Goal: Information Seeking & Learning: Learn about a topic

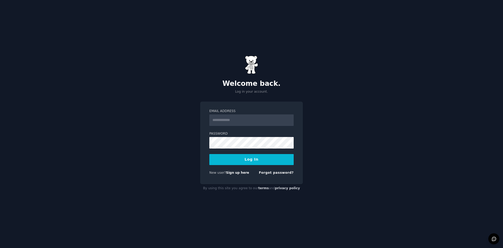
click at [228, 120] on input "Email Address" at bounding box center [251, 120] width 84 height 12
type input "**********"
click at [249, 161] on button "Log In" at bounding box center [251, 159] width 84 height 11
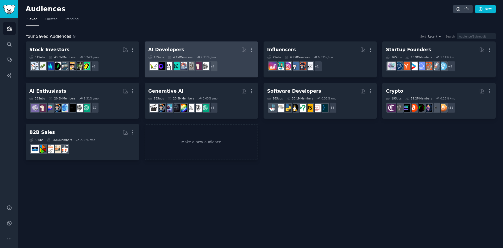
click at [167, 51] on div "AI Developers" at bounding box center [166, 49] width 36 height 7
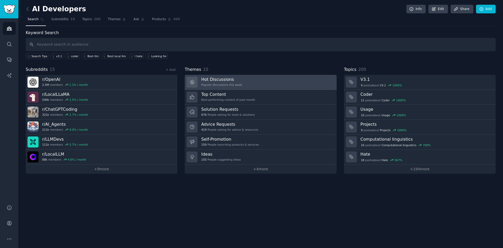
click at [221, 79] on h3 "Hot Discussions" at bounding box center [221, 79] width 41 height 6
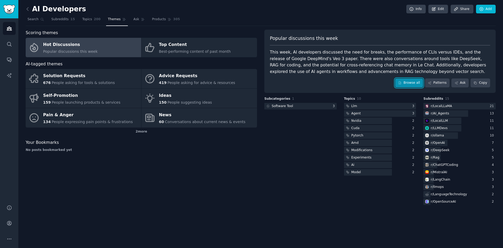
click at [418, 83] on link "Browse all" at bounding box center [409, 82] width 28 height 9
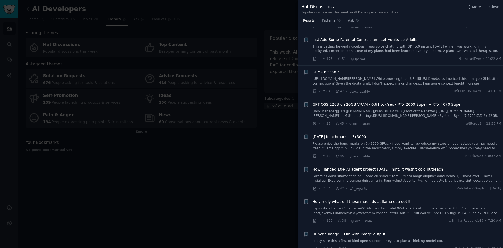
scroll to position [315, 0]
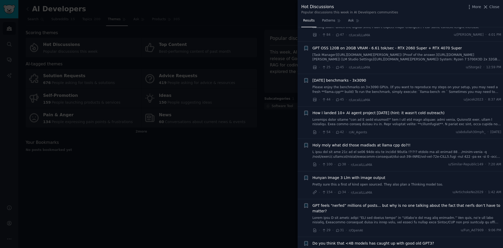
click at [384, 117] on link at bounding box center [407, 121] width 189 height 9
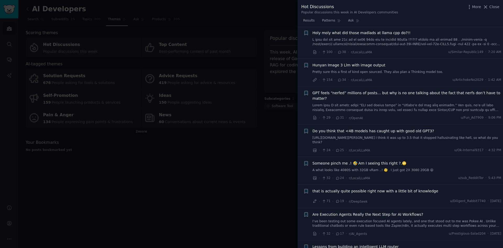
scroll to position [388, 0]
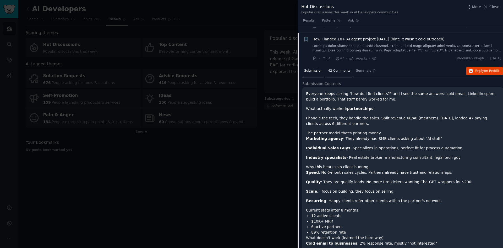
click at [336, 68] on span "42 Comments" at bounding box center [339, 70] width 23 height 5
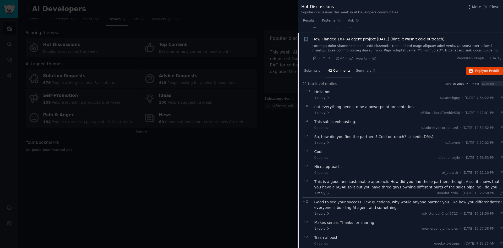
click at [325, 36] on span "How I landed 10+ AI agent project in 2 months (hint: it wasn't cold outreach)" at bounding box center [379, 39] width 132 height 6
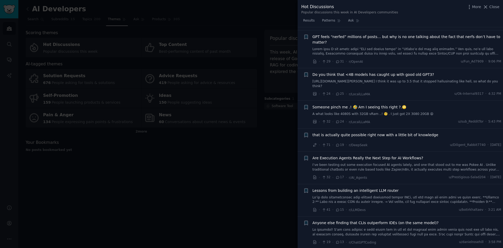
scroll to position [487, 0]
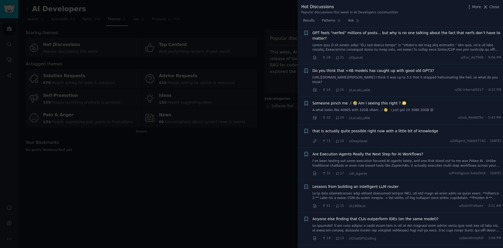
click at [367, 128] on span "that is actually quite possible right now with a little bit of knowledge" at bounding box center [376, 131] width 126 height 6
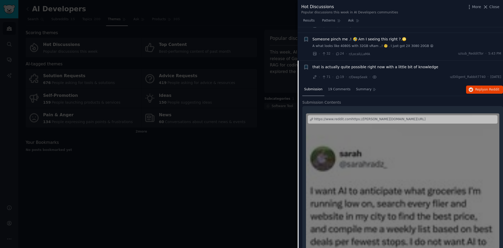
scroll to position [573, 0]
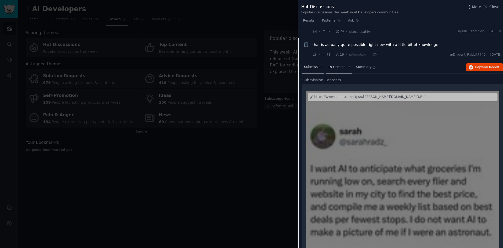
click at [334, 65] on span "19 Comments" at bounding box center [339, 67] width 23 height 5
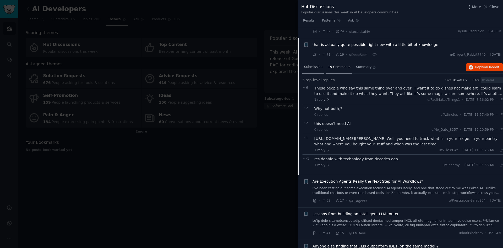
click at [313, 65] on span "Submission" at bounding box center [313, 67] width 18 height 5
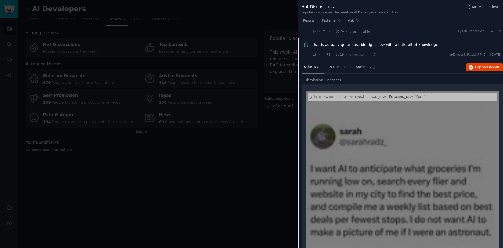
click at [354, 42] on span "that is actually quite possible right now with a little bit of knowledge" at bounding box center [376, 45] width 126 height 6
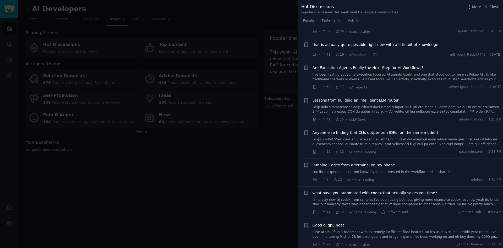
drag, startPoint x: 501, startPoint y: 78, endPoint x: 502, endPoint y: 82, distance: 4.3
click at [502, 82] on div "Submission s 100 Count 100 Category Select Sort Comments + Sam Altman: GPT-5's …" at bounding box center [400, 137] width 205 height 221
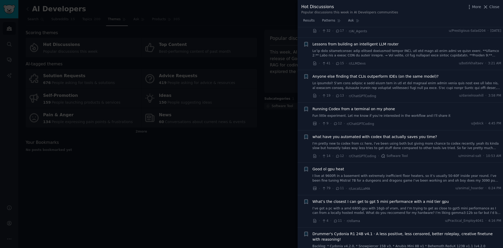
scroll to position [633, 0]
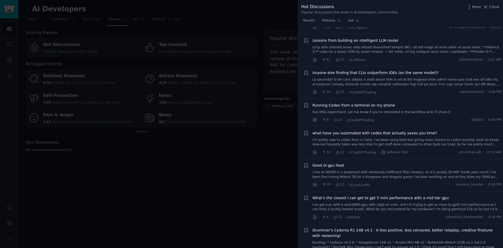
click at [348, 102] on span "Running Codex from a terminal on my phone" at bounding box center [354, 105] width 83 height 6
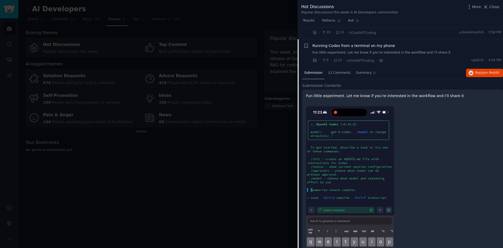
scroll to position [693, 0]
click at [331, 42] on span "Running Codex from a terminal on my phone" at bounding box center [354, 45] width 83 height 6
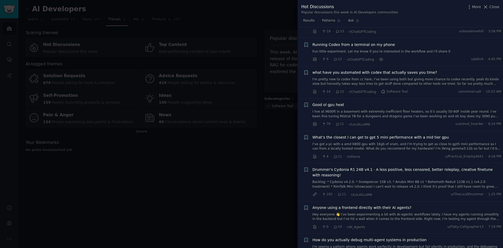
click at [337, 70] on span "what have you automated with codex that actually saves you time?" at bounding box center [375, 73] width 125 height 6
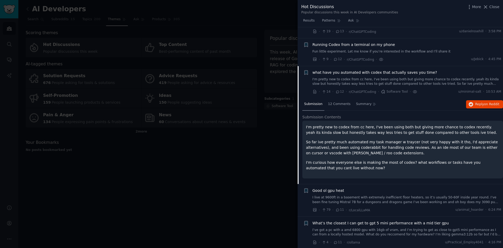
scroll to position [721, 0]
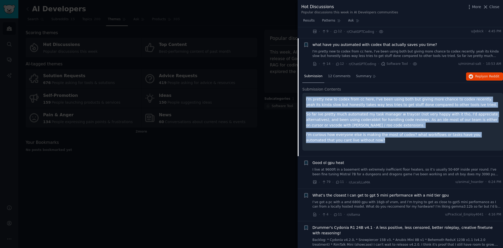
drag, startPoint x: 346, startPoint y: 129, endPoint x: 305, endPoint y: 88, distance: 57.6
click at [305, 93] on div "I'm pretty new to codex from cc here, I've been using both but giving more chan…" at bounding box center [402, 122] width 201 height 58
copy div "I'm pretty new to codex from cc here, I've been using both but giving more chan…"
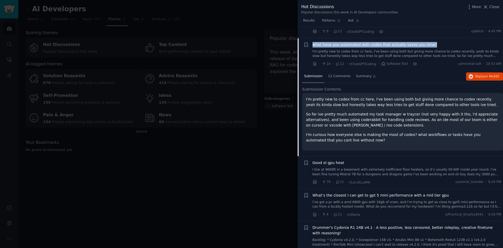
drag, startPoint x: 425, startPoint y: 34, endPoint x: 315, endPoint y: 35, distance: 109.5
click at [313, 42] on div "what have you automated with codex that actually saves you time?" at bounding box center [407, 45] width 189 height 6
click at [316, 49] on link "I'm pretty new to codex from cc here, I've been using both but giving more chan…" at bounding box center [407, 53] width 189 height 9
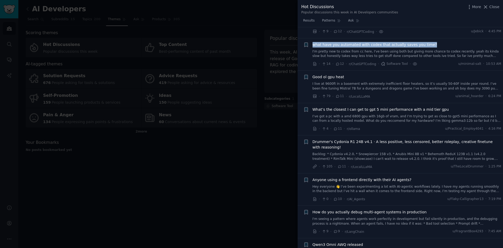
click at [316, 49] on link "I'm pretty new to codex from cc here, I've been using both but giving more chan…" at bounding box center [407, 53] width 189 height 9
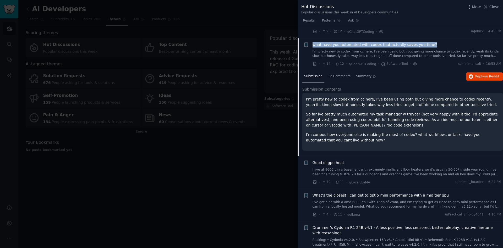
click at [442, 49] on link "I'm pretty new to codex from cc here, I've been using both but giving more chan…" at bounding box center [407, 53] width 189 height 9
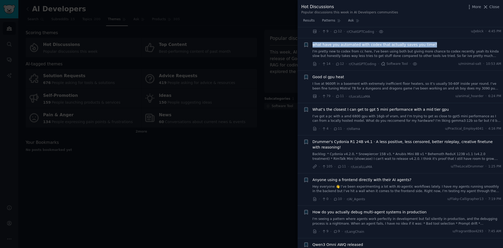
click at [485, 49] on link "I'm pretty new to codex from cc here, I've been using both but giving more chan…" at bounding box center [407, 53] width 189 height 9
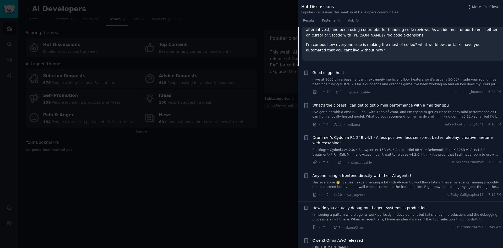
scroll to position [846, 0]
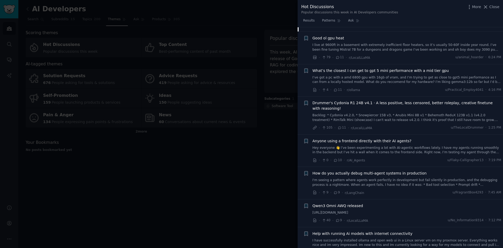
click at [394, 138] on span "Anyone using a frontend directly with their AI agents?" at bounding box center [362, 141] width 99 height 6
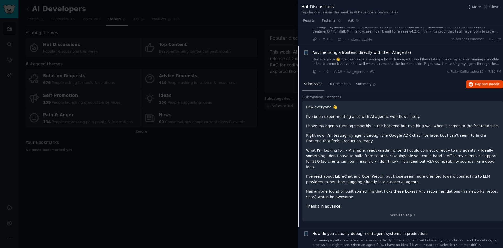
scroll to position [851, 0]
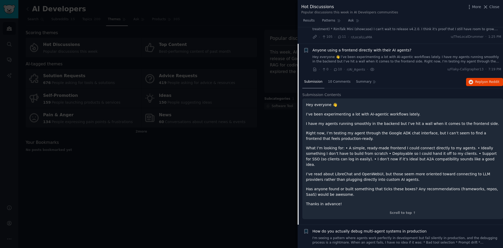
click at [365, 55] on link "Hey everyone 👋 I’ve been experimenting a lot with AI-agentic workflows lately. …" at bounding box center [407, 59] width 189 height 9
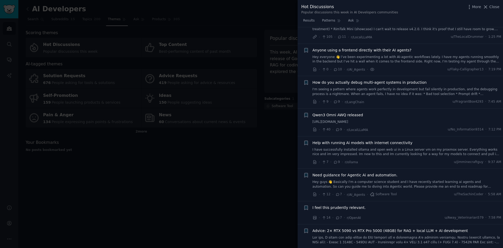
click at [365, 87] on link "I'm seeing a pattern where agents work perfectly in development but fail silent…" at bounding box center [407, 91] width 189 height 9
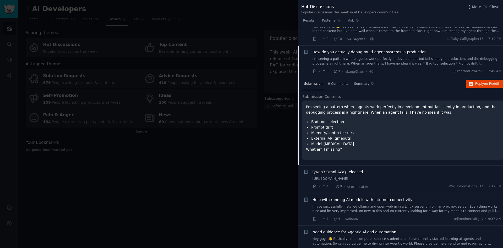
scroll to position [883, 0]
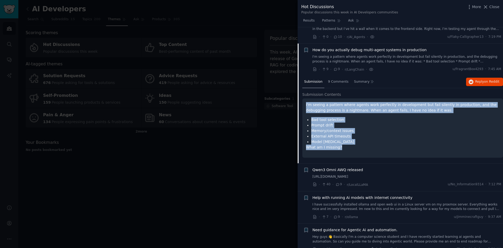
drag, startPoint x: 348, startPoint y: 133, endPoint x: 303, endPoint y: 88, distance: 63.5
click at [303, 98] on div "I'm seeing a pattern where agents work perfectly in development but fail silent…" at bounding box center [402, 127] width 201 height 59
copy div "I'm seeing a pattern where agents work perfectly in development but fail silent…"
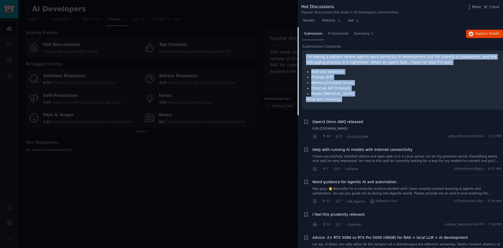
scroll to position [939, 0]
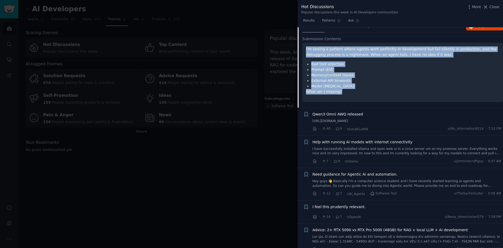
click at [391, 139] on span "Help with running Ai models with internet connectivity" at bounding box center [363, 142] width 100 height 6
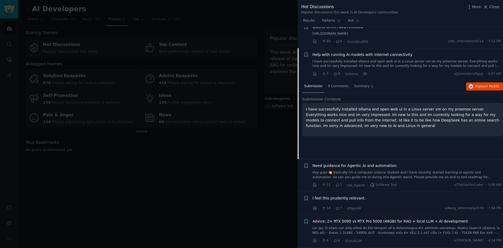
scroll to position [943, 0]
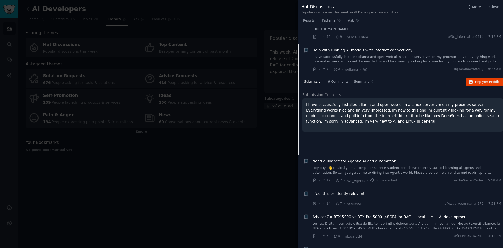
click at [373, 158] on span "Need guidance for Agentic Ai and automation." at bounding box center [355, 161] width 85 height 6
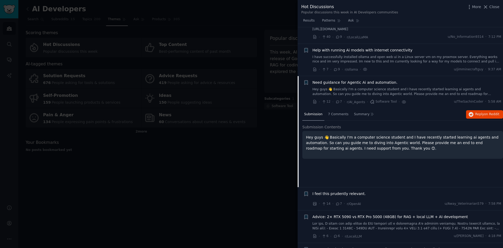
scroll to position [976, 0]
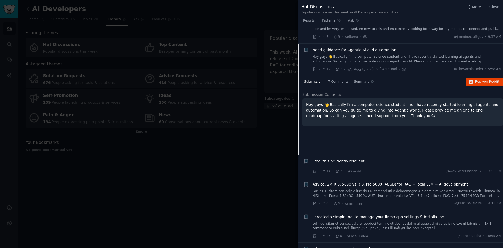
click at [352, 47] on span "Need guidance for Agentic Ai and automation." at bounding box center [355, 50] width 85 height 6
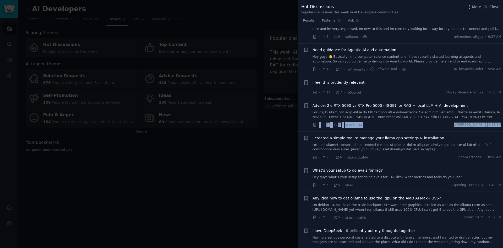
click at [501, 105] on li "+ Advice: 2× RTX 5090 vs RTX Pro 5000 (48GB) for RAG + local LLM + AI developme…" at bounding box center [400, 115] width 205 height 32
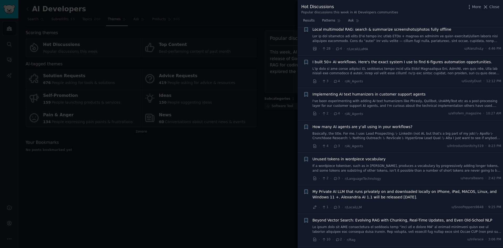
scroll to position [1277, 0]
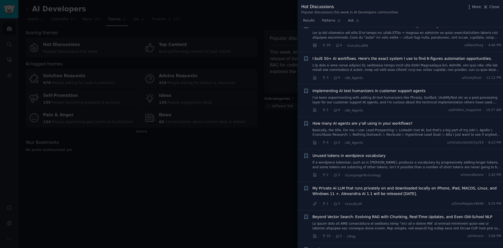
click at [391, 121] on span "How many AI agents are y'all using in your workflows?" at bounding box center [363, 124] width 100 height 6
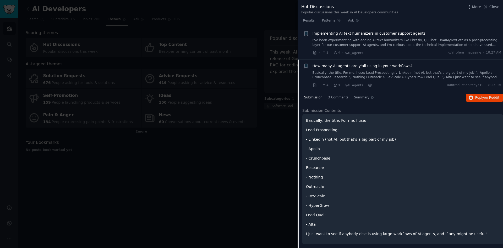
scroll to position [1350, 0]
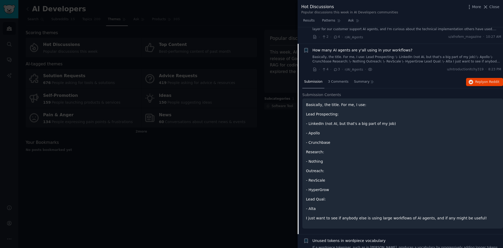
click at [364, 47] on span "How many AI agents are y'all using in your workflows?" at bounding box center [363, 50] width 100 height 6
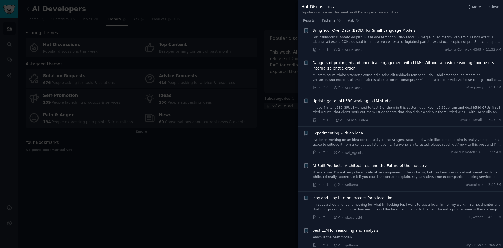
scroll to position [1592, 0]
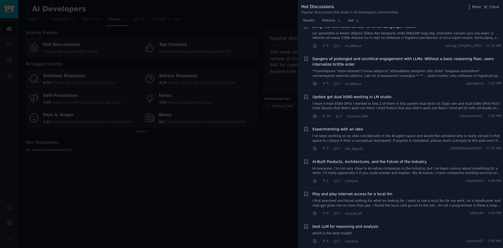
click at [380, 159] on span "AI-Built Products, Architectures, and the Future of the Industry" at bounding box center [370, 162] width 114 height 6
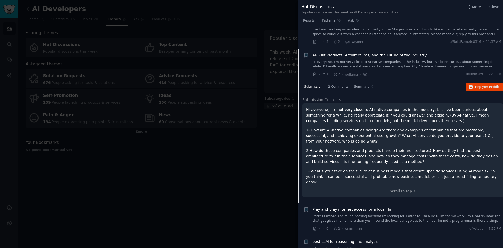
scroll to position [1703, 0]
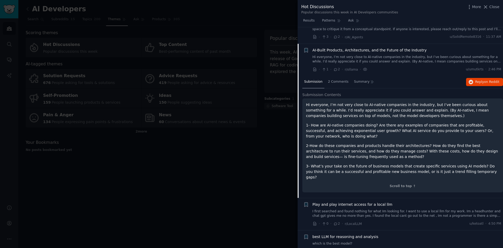
click at [322, 47] on span "AI-Built Products, Architectures, and the Future of the Industry" at bounding box center [370, 50] width 114 height 6
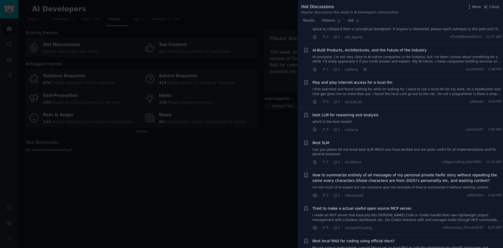
click at [333, 112] on span "best LLM for reasoning and analysis" at bounding box center [346, 115] width 66 height 6
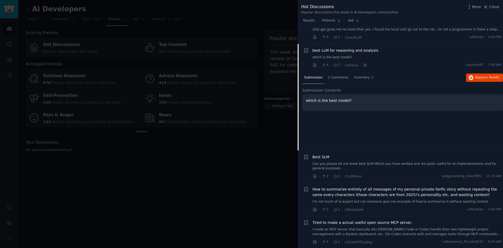
scroll to position [1768, 0]
click at [335, 75] on span "2 Comments" at bounding box center [338, 77] width 20 height 5
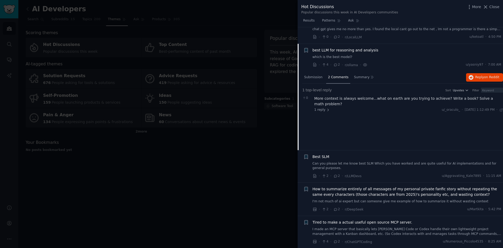
click at [319, 47] on span "best LLM for reasoning and analysis" at bounding box center [346, 50] width 66 height 6
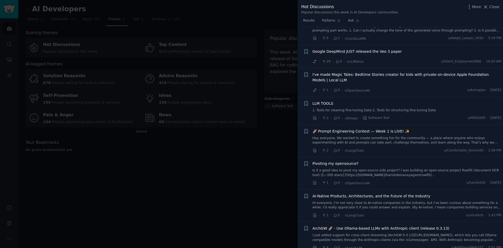
scroll to position [2284, 0]
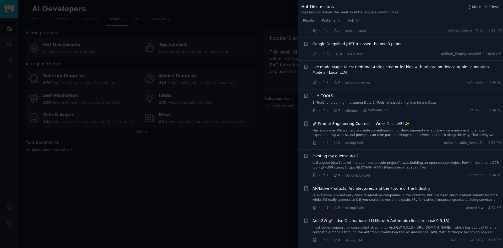
click at [326, 93] on span "LLM TOOLS" at bounding box center [323, 96] width 21 height 6
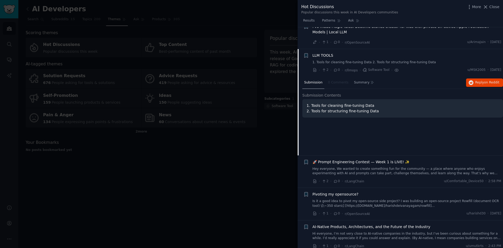
scroll to position [2330, 0]
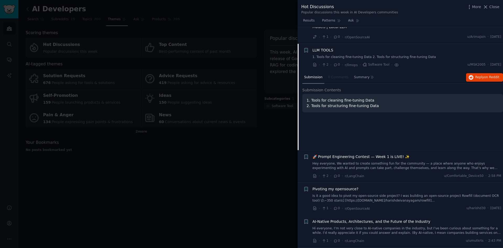
click at [325, 47] on span "LLM TOOLS" at bounding box center [323, 50] width 21 height 6
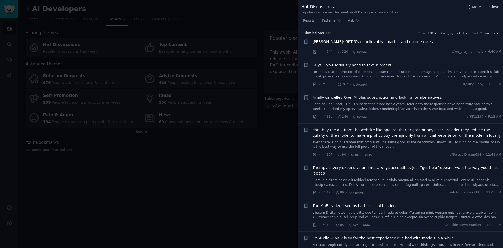
drag, startPoint x: 493, startPoint y: 8, endPoint x: 151, endPoint y: 58, distance: 345.9
click at [493, 9] on span "Close" at bounding box center [494, 7] width 10 height 6
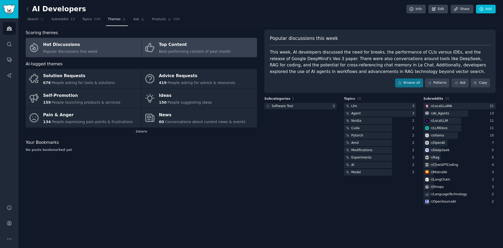
click at [167, 47] on div "Top Content" at bounding box center [195, 45] width 72 height 8
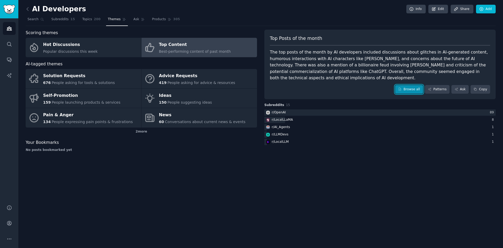
click at [418, 85] on link "Browse all" at bounding box center [409, 89] width 28 height 9
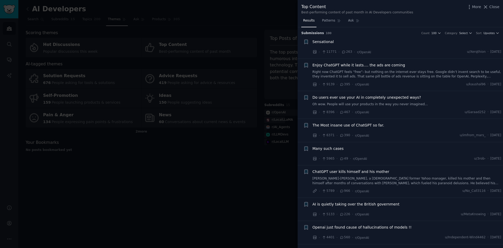
click at [327, 42] on span "Sensational" at bounding box center [323, 42] width 21 height 6
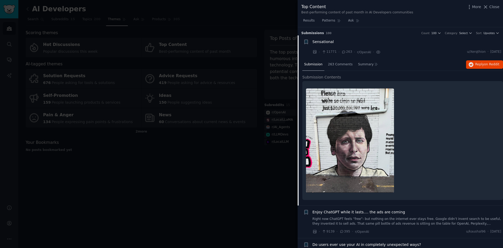
scroll to position [8, 0]
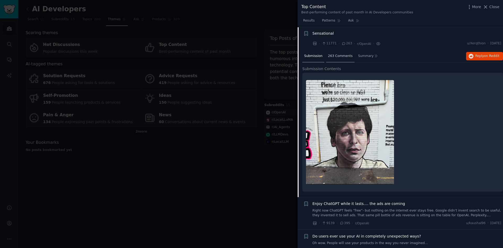
click at [334, 56] on span "263 Comments" at bounding box center [340, 56] width 25 height 5
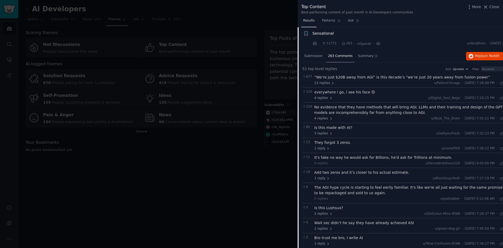
click at [310, 20] on span "Results" at bounding box center [309, 20] width 12 height 5
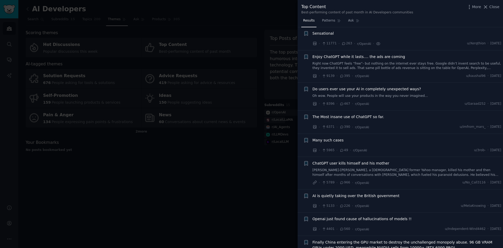
scroll to position [20, 0]
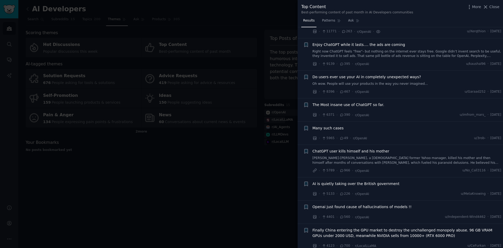
click at [352, 77] on span "Do users ever use your AI in completely unexpected ways?" at bounding box center [367, 77] width 108 height 6
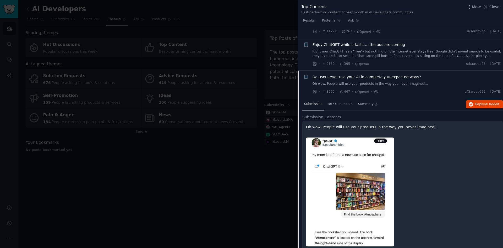
scroll to position [64, 0]
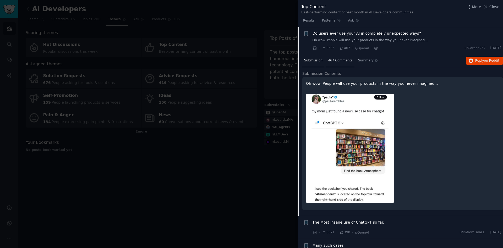
click at [338, 61] on span "467 Comments" at bounding box center [340, 60] width 25 height 5
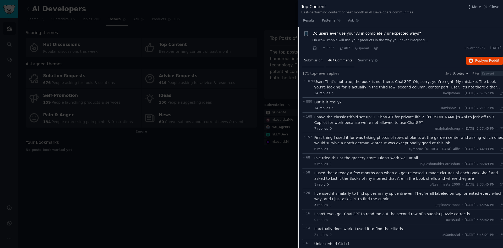
click at [314, 60] on span "Submission" at bounding box center [313, 60] width 18 height 5
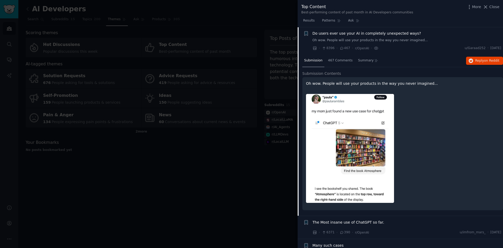
click at [332, 34] on span "Do users ever use your AI in completely unexpected ways?" at bounding box center [367, 34] width 108 height 6
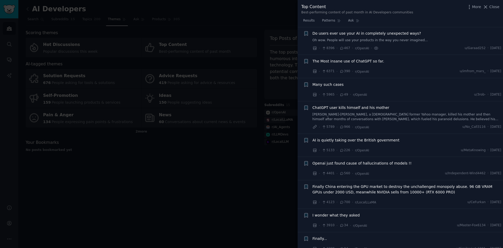
click at [330, 63] on span "The Most insane use of ChatGPT so far." at bounding box center [349, 61] width 72 height 6
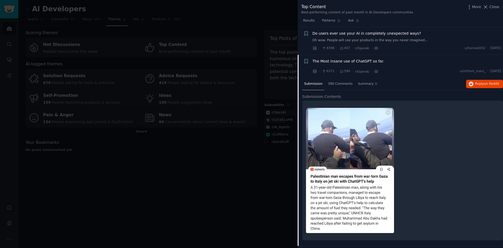
scroll to position [92, 0]
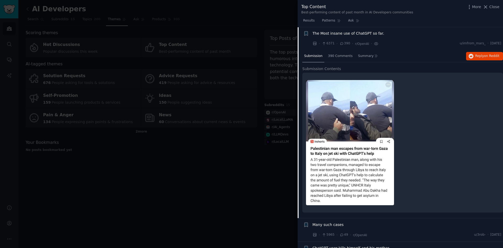
click at [322, 36] on span "The Most insane use of ChatGPT so far." at bounding box center [349, 34] width 72 height 6
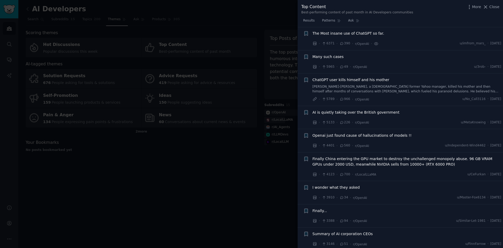
click at [322, 57] on span "Many such cases" at bounding box center [328, 57] width 31 height 6
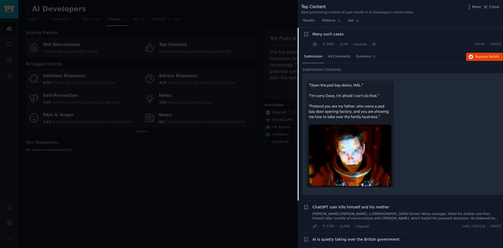
scroll to position [115, 0]
click at [320, 34] on span "Many such cases" at bounding box center [328, 34] width 31 height 6
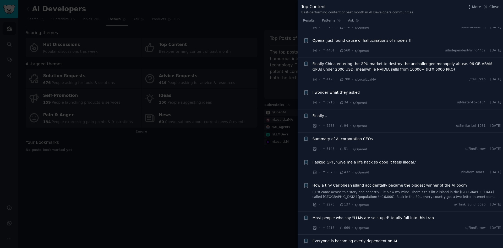
scroll to position [196, 0]
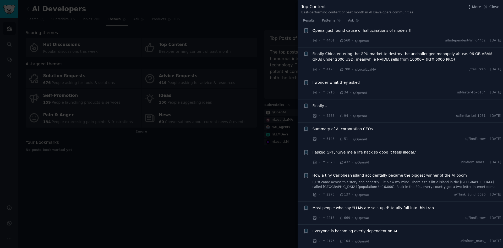
click at [333, 82] on span "I wonder what they asked" at bounding box center [336, 83] width 47 height 6
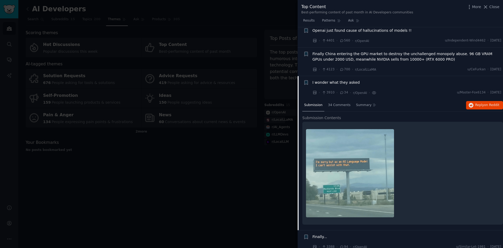
scroll to position [245, 0]
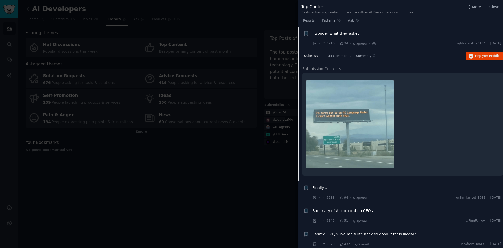
click at [346, 34] on span "I wonder what they asked" at bounding box center [336, 34] width 47 height 6
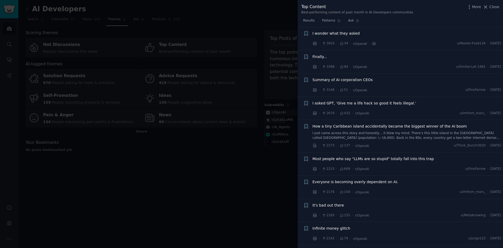
click at [320, 58] on span "Finally..." at bounding box center [320, 57] width 15 height 6
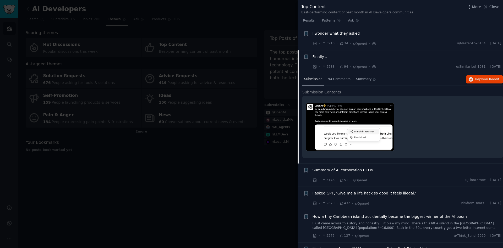
scroll to position [269, 0]
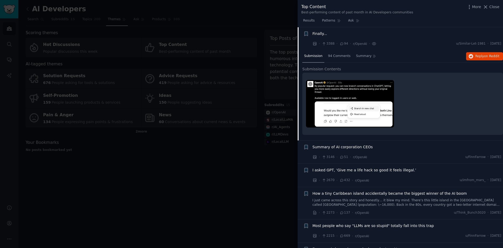
click at [319, 34] on span "Finally..." at bounding box center [320, 34] width 15 height 6
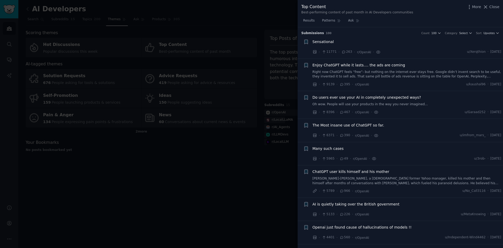
click at [101, 156] on div at bounding box center [251, 124] width 503 height 248
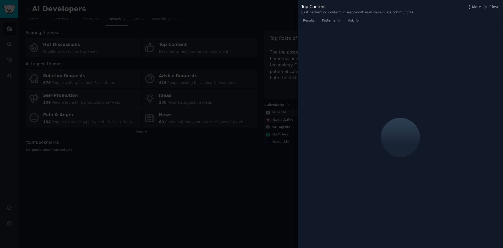
click at [109, 186] on div at bounding box center [251, 124] width 503 height 248
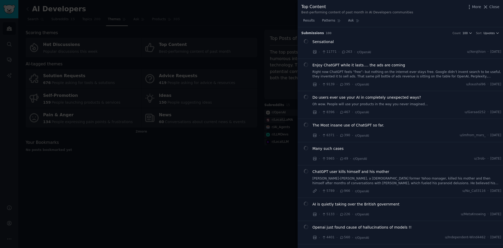
drag, startPoint x: 87, startPoint y: 158, endPoint x: 38, endPoint y: 16, distance: 150.8
click at [87, 158] on div at bounding box center [251, 124] width 503 height 248
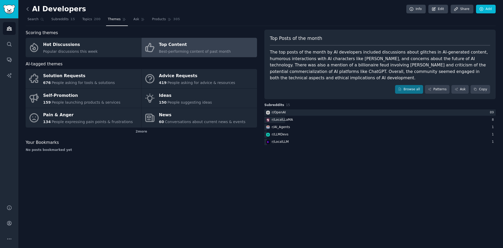
click at [28, 7] on icon at bounding box center [28, 9] width 6 height 6
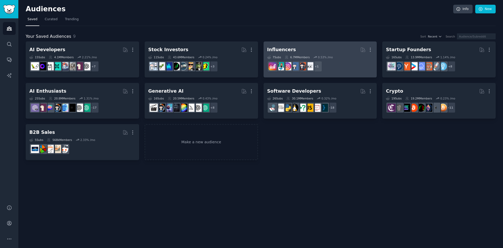
click at [284, 49] on div "Influencers" at bounding box center [281, 49] width 29 height 7
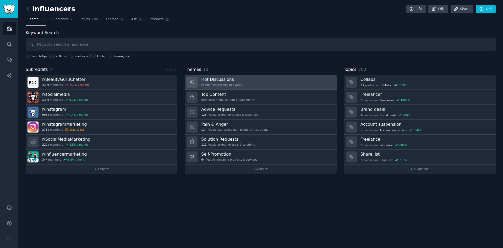
click at [215, 80] on h3 "Hot Discussions" at bounding box center [221, 79] width 41 height 6
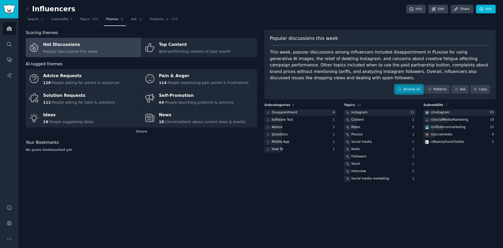
click at [409, 91] on link "Browse all" at bounding box center [409, 89] width 28 height 9
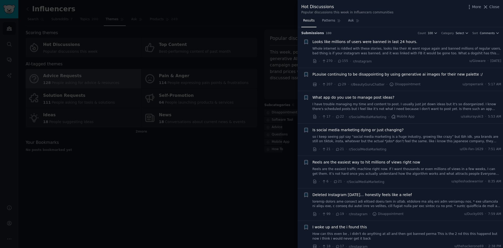
drag, startPoint x: 489, startPoint y: 5, endPoint x: 65, endPoint y: 77, distance: 429.9
click at [488, 5] on icon at bounding box center [486, 7] width 6 height 6
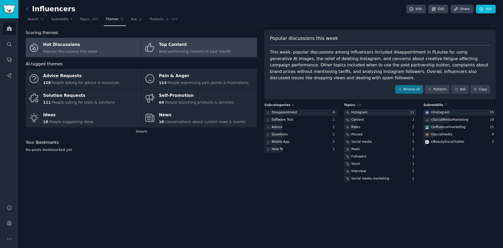
click at [166, 45] on div "Top Content" at bounding box center [195, 45] width 72 height 8
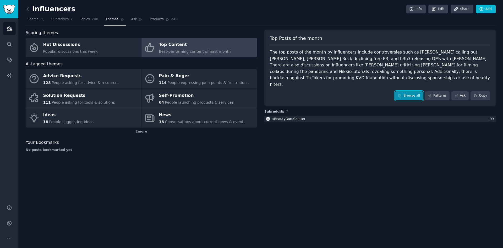
click at [421, 91] on link "Browse all" at bounding box center [409, 95] width 28 height 9
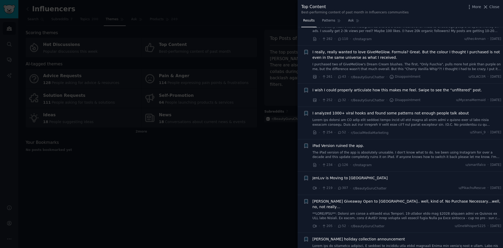
scroll to position [875, 0]
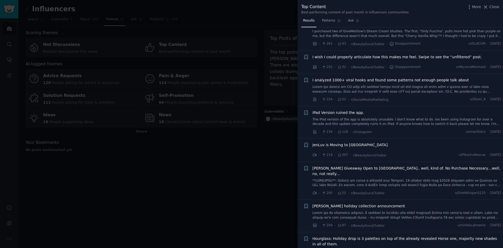
click at [355, 77] on span "I analyzed 1000+ viral hooks and found some patterns not enough people talk abo…" at bounding box center [391, 80] width 156 height 6
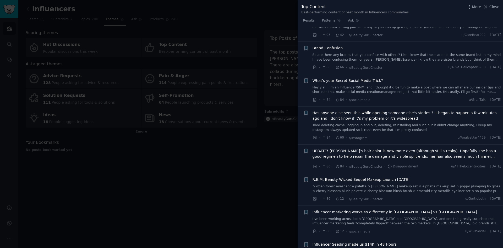
scroll to position [2799, 0]
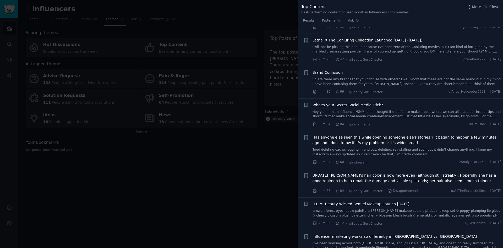
click at [367, 102] on span "What's your Secret Social Media Trick?" at bounding box center [348, 105] width 70 height 6
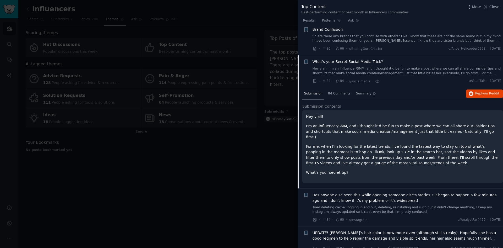
scroll to position [2496, 0]
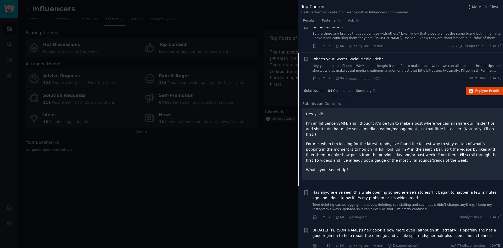
click at [335, 89] on span "84 Comments" at bounding box center [339, 91] width 23 height 5
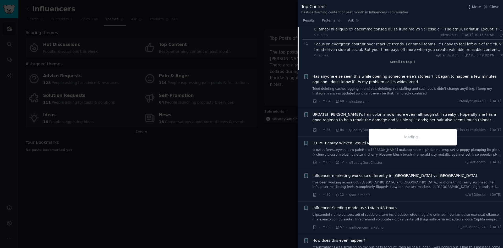
scroll to position [2819, 0]
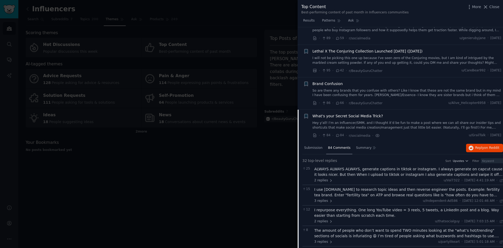
scroll to position [2453, 0]
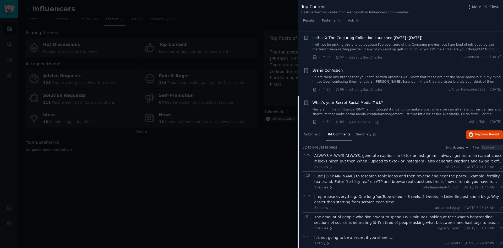
click at [323, 100] on span "What's your Secret Social Media Trick?" at bounding box center [348, 103] width 70 height 6
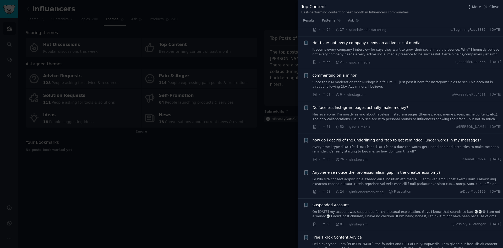
scroll to position [2860, 0]
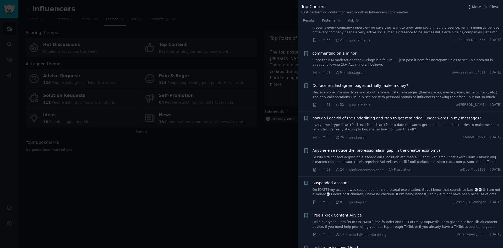
drag, startPoint x: 124, startPoint y: 166, endPoint x: 143, endPoint y: 152, distance: 23.0
click at [125, 166] on div at bounding box center [251, 124] width 503 height 248
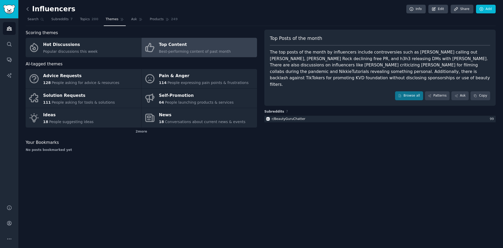
click at [26, 8] on icon at bounding box center [28, 9] width 6 height 6
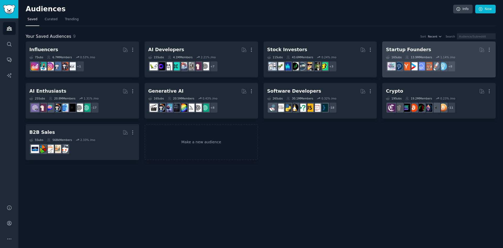
click at [409, 51] on div "Startup Founders" at bounding box center [408, 49] width 45 height 7
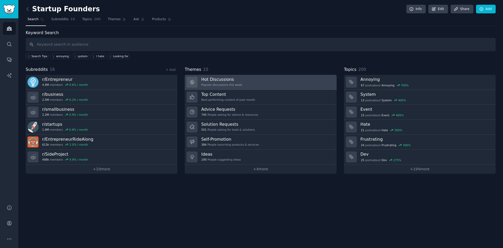
click at [226, 80] on h3 "Hot Discussions" at bounding box center [221, 79] width 41 height 6
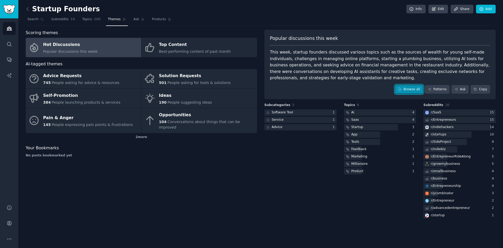
click at [419, 90] on link "Browse all" at bounding box center [409, 89] width 28 height 9
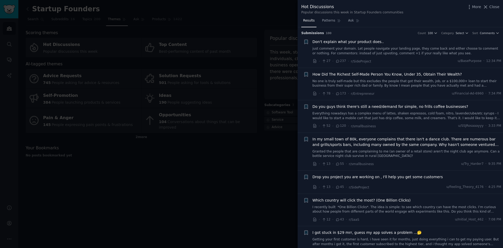
scroll to position [15, 0]
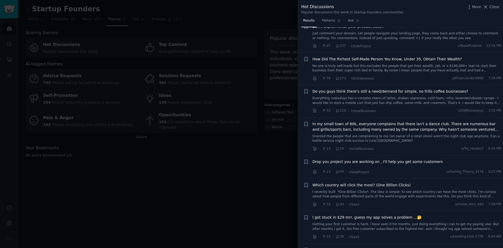
click at [354, 58] on span "How Did The Richest Self-Made Person You Know, Under 35, Obtain Their Wealth?" at bounding box center [388, 59] width 150 height 6
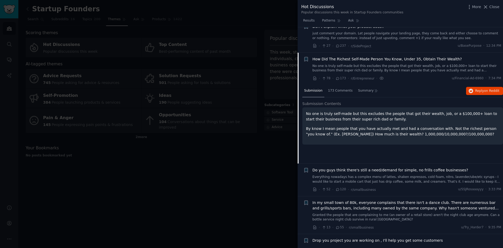
scroll to position [41, 0]
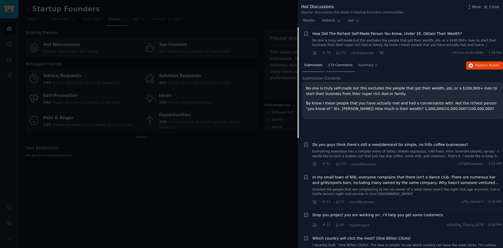
click at [336, 64] on span "173 Comments" at bounding box center [340, 65] width 25 height 5
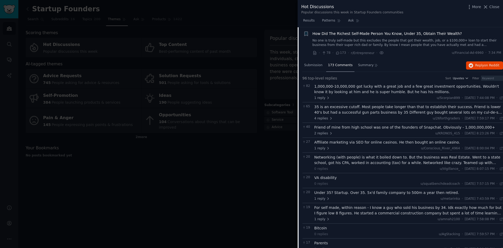
click at [347, 33] on span "How Did The Richest Self-Made Person You Know, Under 35, Obtain Their Wealth?" at bounding box center [388, 34] width 150 height 6
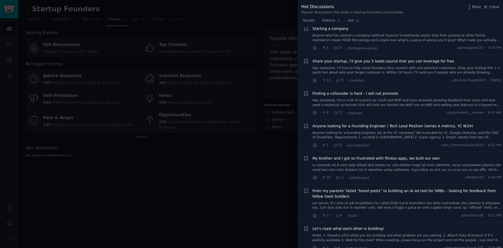
scroll to position [651, 0]
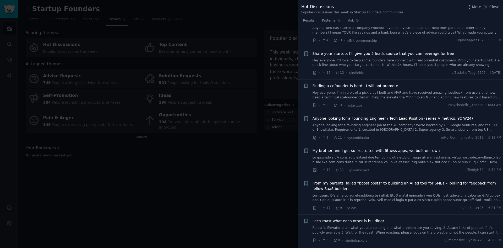
click at [376, 123] on link "Anyone looking for a founding engineer job at the YC company? We're backed by Y…" at bounding box center [407, 127] width 189 height 9
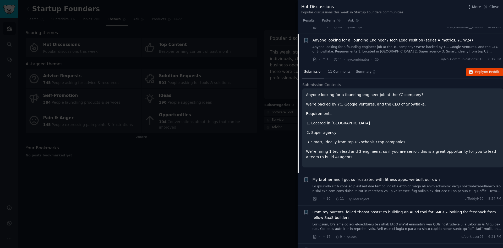
scroll to position [730, 0]
click at [340, 68] on span "11 Comments" at bounding box center [339, 70] width 23 height 5
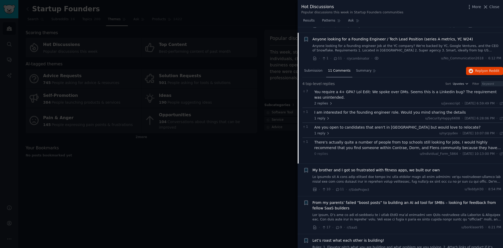
click at [355, 36] on span "Anyone looking for a Founding Engineer / Tech Lead Position (series A metrics, …" at bounding box center [393, 39] width 161 height 6
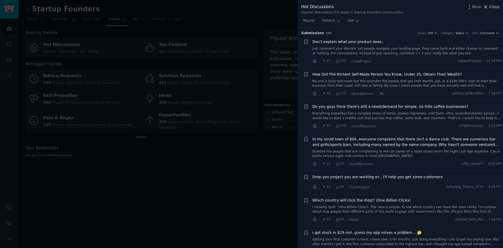
click at [490, 7] on button "Close" at bounding box center [491, 7] width 17 height 6
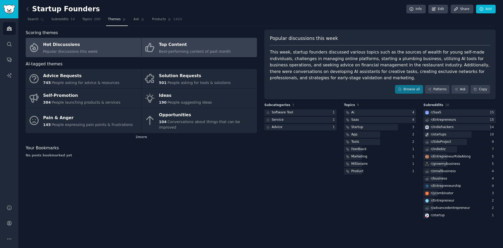
click at [180, 46] on div "Top Content" at bounding box center [195, 45] width 72 height 8
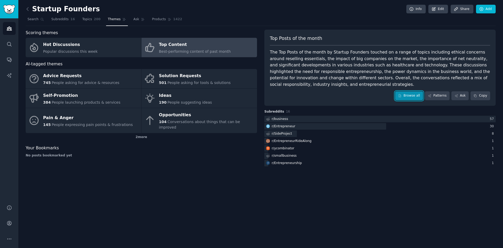
click at [412, 95] on link "Browse all" at bounding box center [409, 95] width 28 height 9
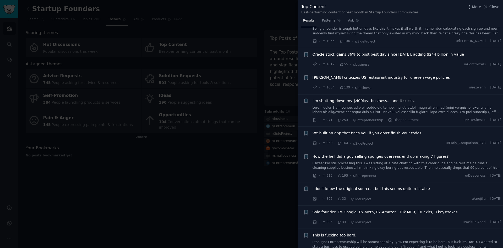
scroll to position [748, 0]
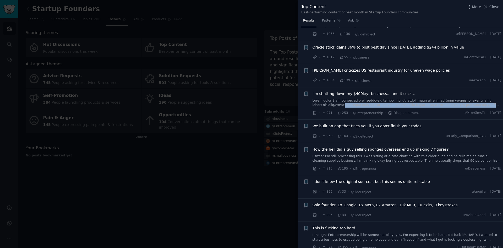
drag, startPoint x: 501, startPoint y: 96, endPoint x: 501, endPoint y: 99, distance: 3.1
click at [501, 99] on li "+ I'm shutting down my $400k/yr business... and it sucks. · 971 · 253 · r/Entre…" at bounding box center [400, 103] width 205 height 32
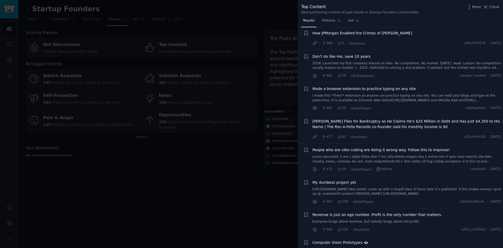
scroll to position [1857, 0]
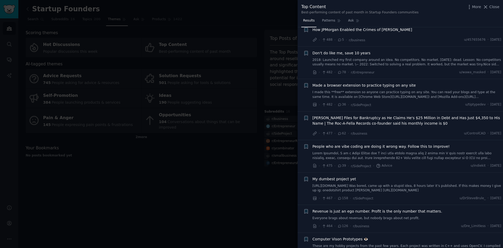
click at [355, 144] on span "People who are vibe coding are doing it wrong way. Follow this to improve!" at bounding box center [381, 147] width 137 height 6
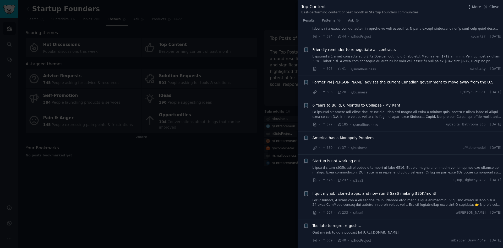
scroll to position [3019, 0]
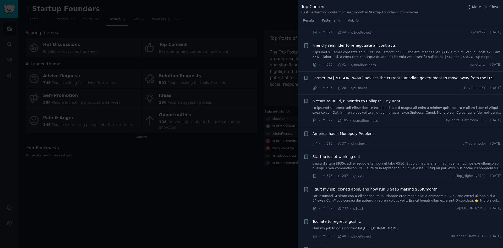
click at [358, 98] on span "6 Years to Build, 6 Months to Collapse - My Rant" at bounding box center [357, 101] width 88 height 6
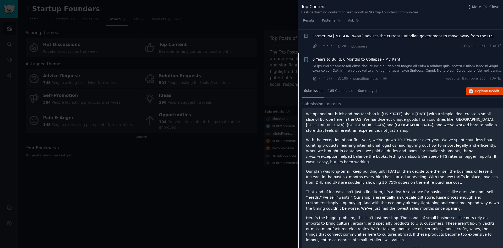
scroll to position [2616, 0]
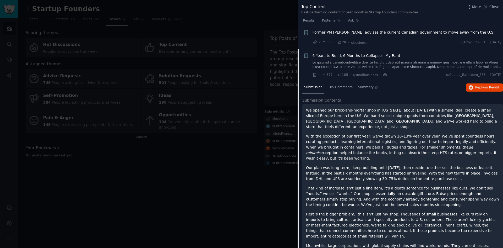
click at [336, 53] on span "6 Years to Build, 6 Months to Collapse - My Rant" at bounding box center [357, 56] width 88 height 6
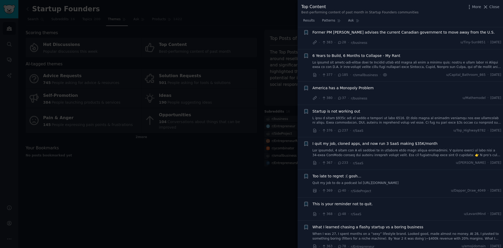
scroll to position [2692, 0]
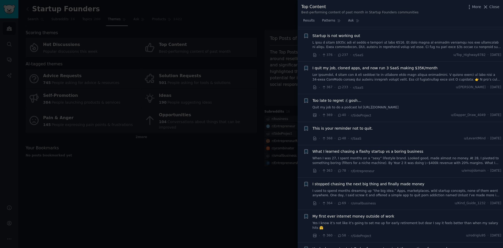
click at [382, 156] on link "When I was 27, I spent months on a “sexy” lifestyle brand. Looked good, made al…" at bounding box center [407, 160] width 189 height 9
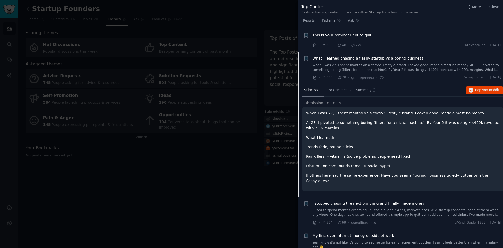
scroll to position [2788, 0]
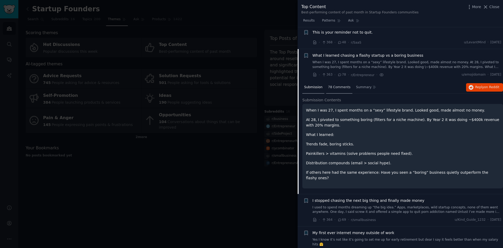
click at [336, 85] on span "78 Comments" at bounding box center [339, 87] width 23 height 5
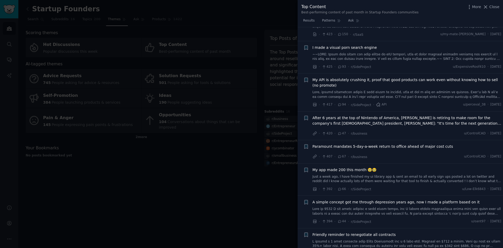
scroll to position [2705, 0]
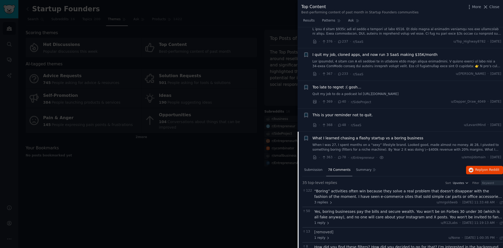
click at [330, 135] on span "What I learned chasing a flashy startup vs a boring business" at bounding box center [368, 138] width 111 height 6
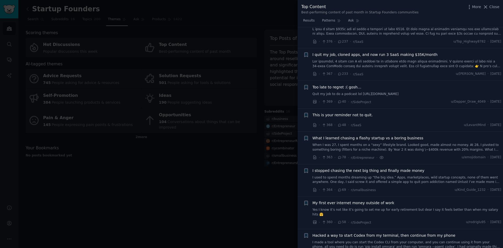
scroll to position [2692, 0]
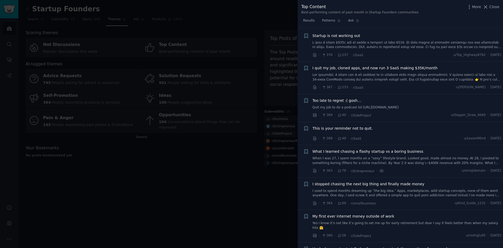
click at [260, 199] on div at bounding box center [251, 124] width 503 height 248
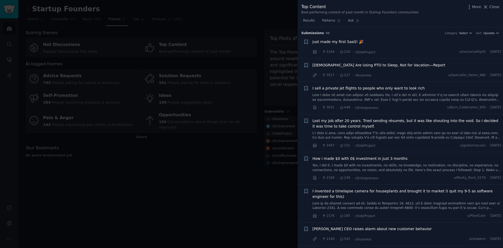
click at [121, 189] on div at bounding box center [251, 124] width 503 height 248
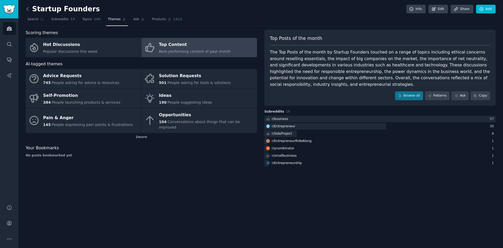
click at [27, 9] on icon at bounding box center [28, 8] width 2 height 3
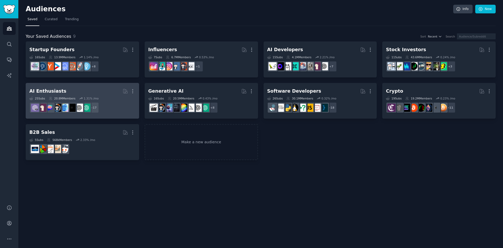
click at [44, 91] on div "AI Enthusiasts" at bounding box center [47, 91] width 37 height 7
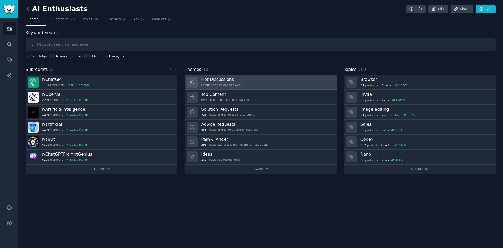
click at [208, 81] on h3 "Hot Discussions" at bounding box center [221, 79] width 41 height 6
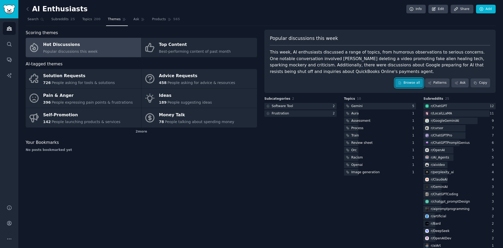
click at [415, 82] on link "Browse all" at bounding box center [409, 82] width 28 height 9
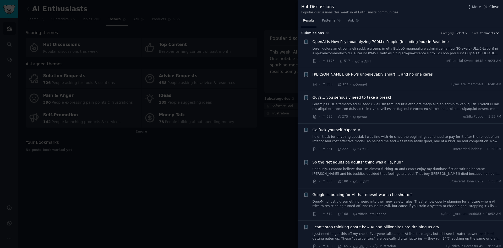
click at [492, 7] on span "Close" at bounding box center [494, 7] width 10 height 6
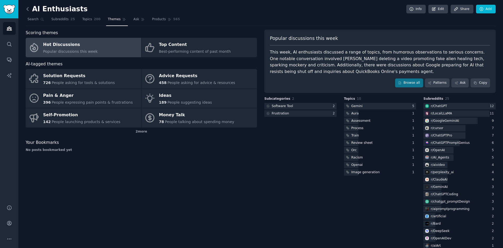
click at [29, 9] on icon at bounding box center [28, 9] width 6 height 6
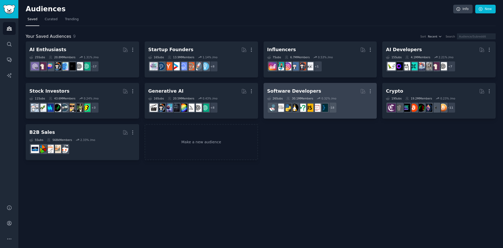
click at [297, 91] on div "Software Developers" at bounding box center [294, 91] width 54 height 7
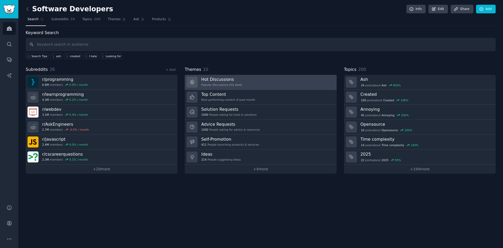
click at [223, 78] on h3 "Hot Discussions" at bounding box center [221, 79] width 41 height 6
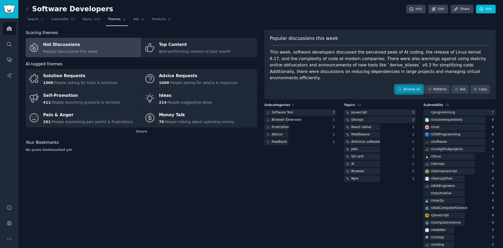
click at [417, 85] on link "Browse all" at bounding box center [409, 89] width 28 height 9
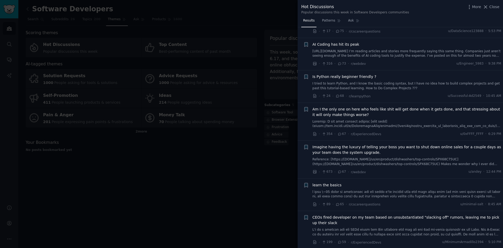
scroll to position [133, 0]
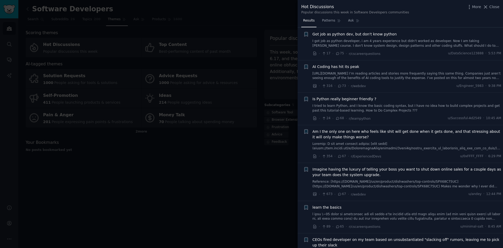
click at [348, 65] on span "AI Coding has hit its peak" at bounding box center [336, 67] width 47 height 6
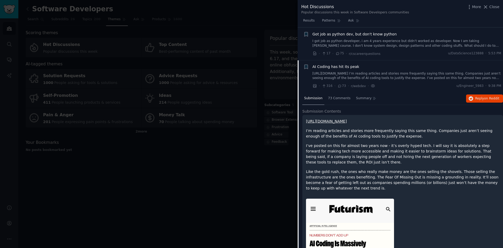
scroll to position [166, 0]
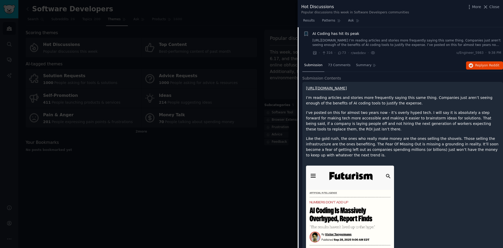
click at [328, 35] on span "AI Coding has hit its peak" at bounding box center [336, 34] width 47 height 6
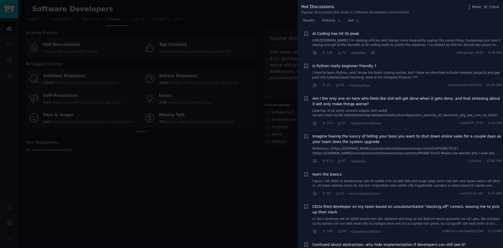
drag, startPoint x: 501, startPoint y: 44, endPoint x: 502, endPoint y: 47, distance: 3.8
click at [502, 47] on div "Submission s 100 Count 100 Category Select Sort Comments + I prototyped a symbo…" at bounding box center [400, 137] width 205 height 221
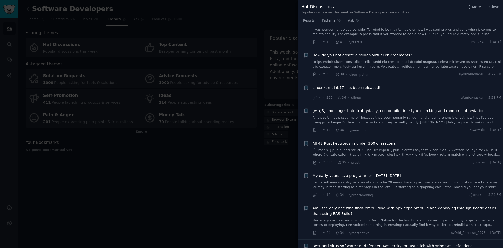
scroll to position [556, 0]
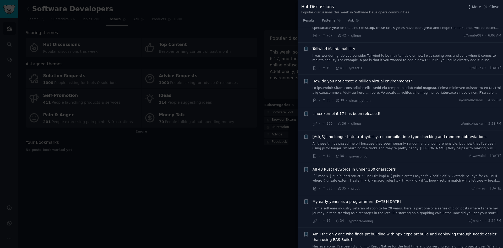
click at [387, 87] on link at bounding box center [407, 90] width 189 height 9
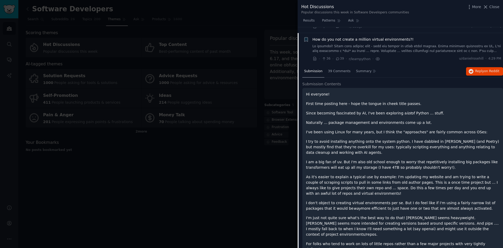
scroll to position [604, 0]
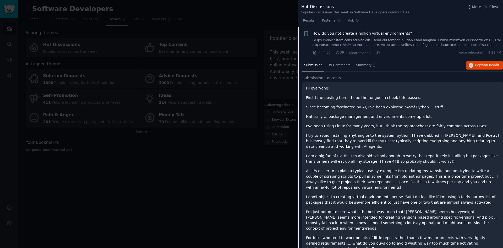
click at [362, 33] on span "How do you not create a million virtual environments?!" at bounding box center [363, 34] width 101 height 6
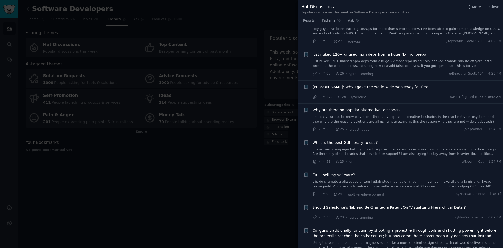
scroll to position [979, 0]
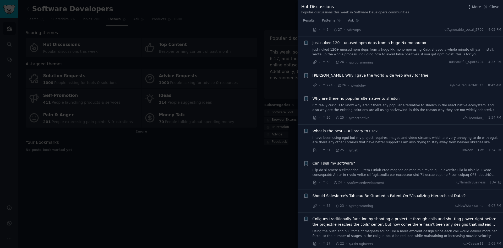
click at [382, 99] on span "Why are there no popular alternative to shadcn" at bounding box center [356, 99] width 87 height 6
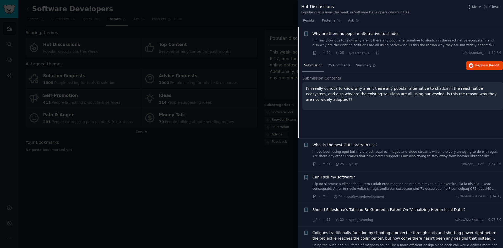
scroll to position [1044, 0]
click at [338, 34] on span "Why are there no popular alternative to shadcn" at bounding box center [356, 34] width 87 height 6
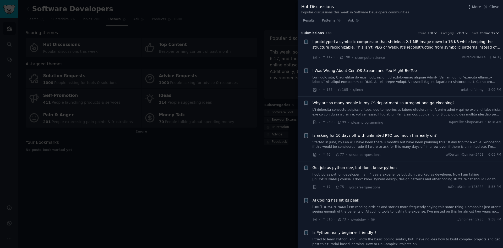
click at [215, 194] on div at bounding box center [251, 124] width 503 height 248
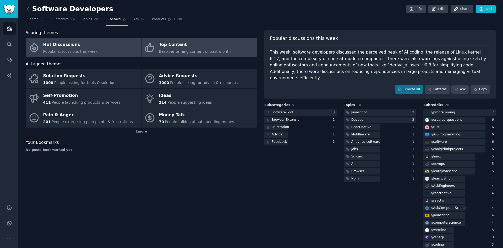
click at [168, 44] on div "Top Content" at bounding box center [195, 45] width 72 height 8
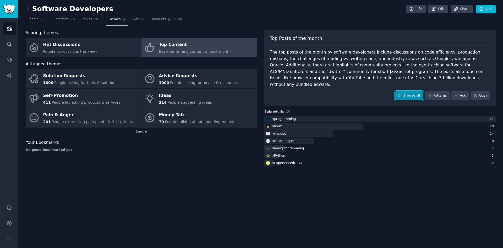
click at [414, 91] on link "Browse all" at bounding box center [409, 95] width 28 height 9
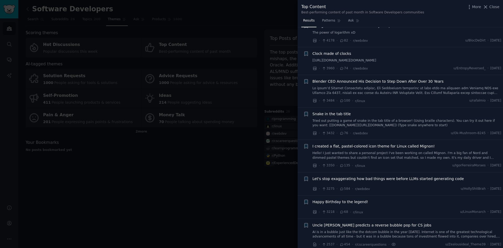
scroll to position [160, 0]
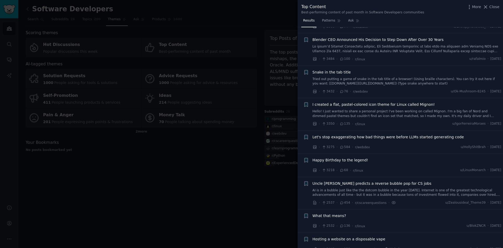
click at [501, 45] on li "+ Blender CEO Announced His Decision to Step Down After Over 30 Years · 3484 · …" at bounding box center [400, 49] width 205 height 32
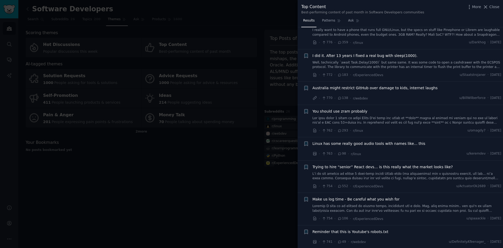
scroll to position [2694, 0]
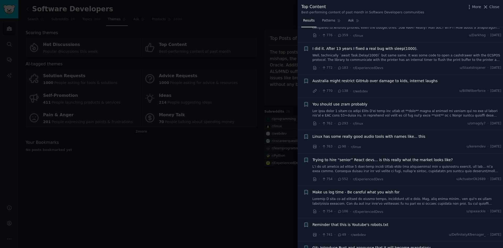
click at [109, 166] on div at bounding box center [251, 124] width 503 height 248
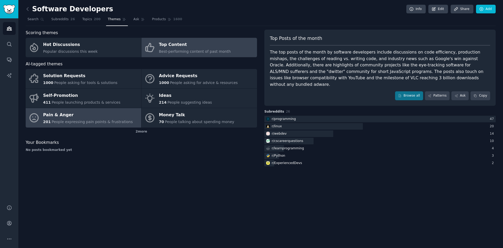
click at [59, 113] on div "Pain & Anger" at bounding box center [88, 115] width 90 height 8
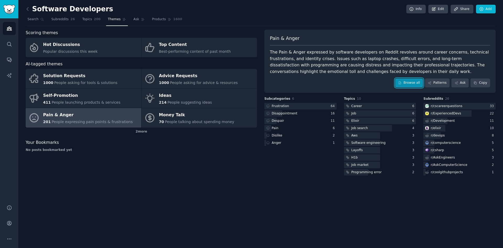
click at [411, 82] on link "Browse all" at bounding box center [409, 82] width 28 height 9
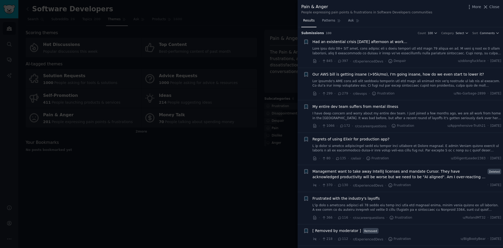
click at [358, 43] on span "Had an existential crisis Friday afternoon at work…" at bounding box center [360, 42] width 95 height 6
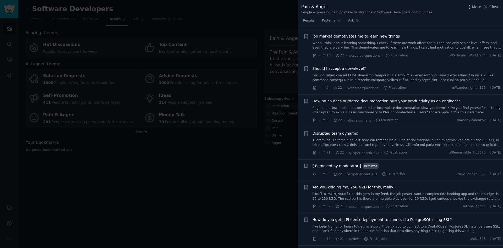
scroll to position [1732, 0]
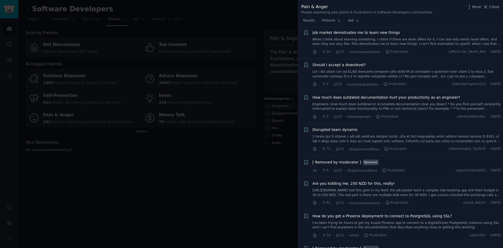
click at [374, 134] on link at bounding box center [407, 138] width 189 height 9
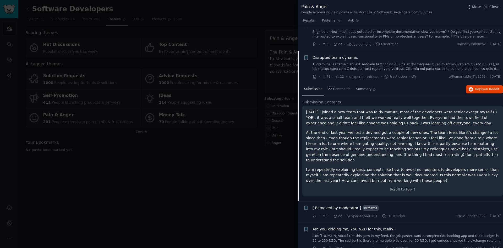
scroll to position [1502, 0]
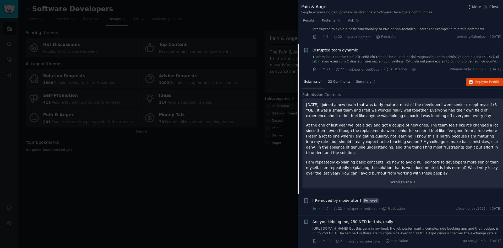
click at [342, 47] on span "Disrupted team dynamic" at bounding box center [336, 50] width 46 height 6
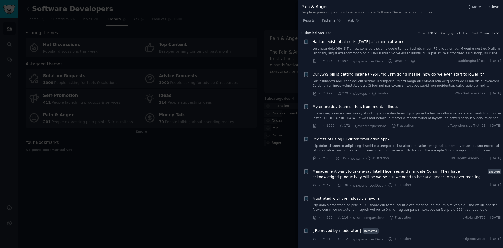
click at [491, 8] on span "Close" at bounding box center [494, 7] width 10 height 6
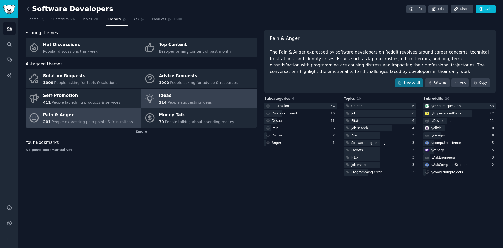
click at [161, 96] on div "Ideas" at bounding box center [185, 95] width 53 height 8
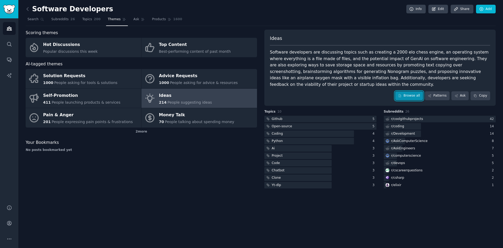
click at [419, 91] on link "Browse all" at bounding box center [409, 95] width 28 height 9
